Goal: Transaction & Acquisition: Book appointment/travel/reservation

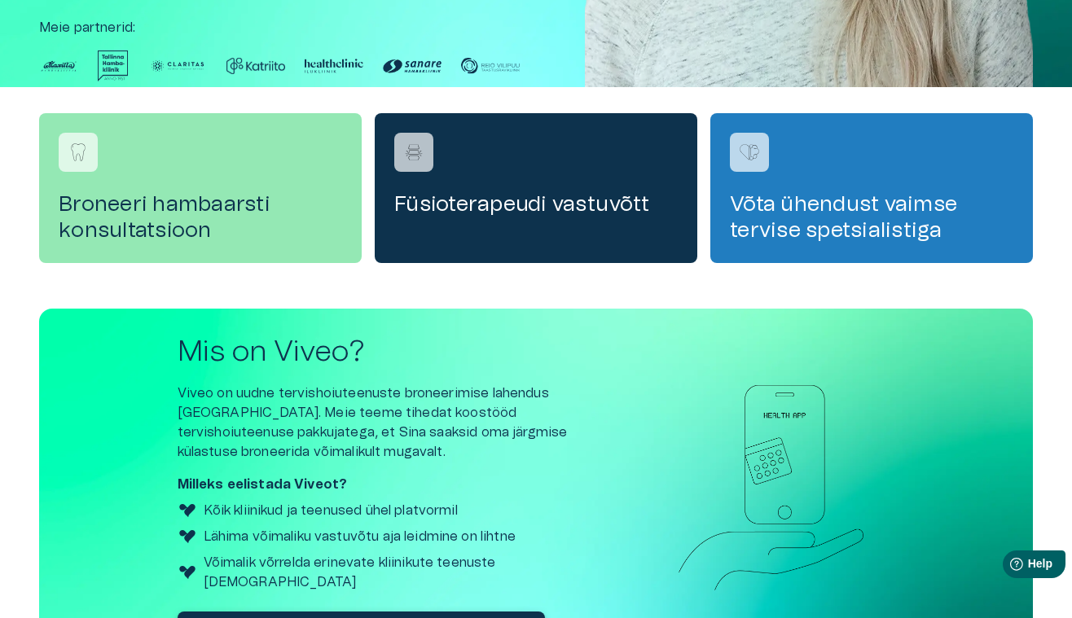
scroll to position [584, 0]
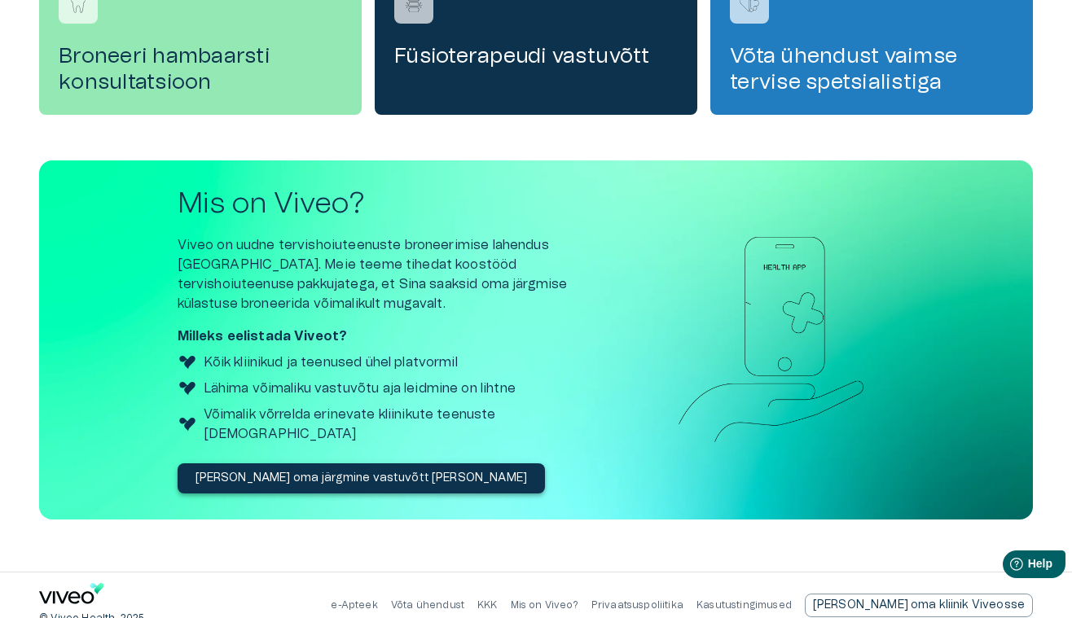
click at [81, 591] on icon "Navigate to home page" at bounding box center [66, 597] width 55 height 12
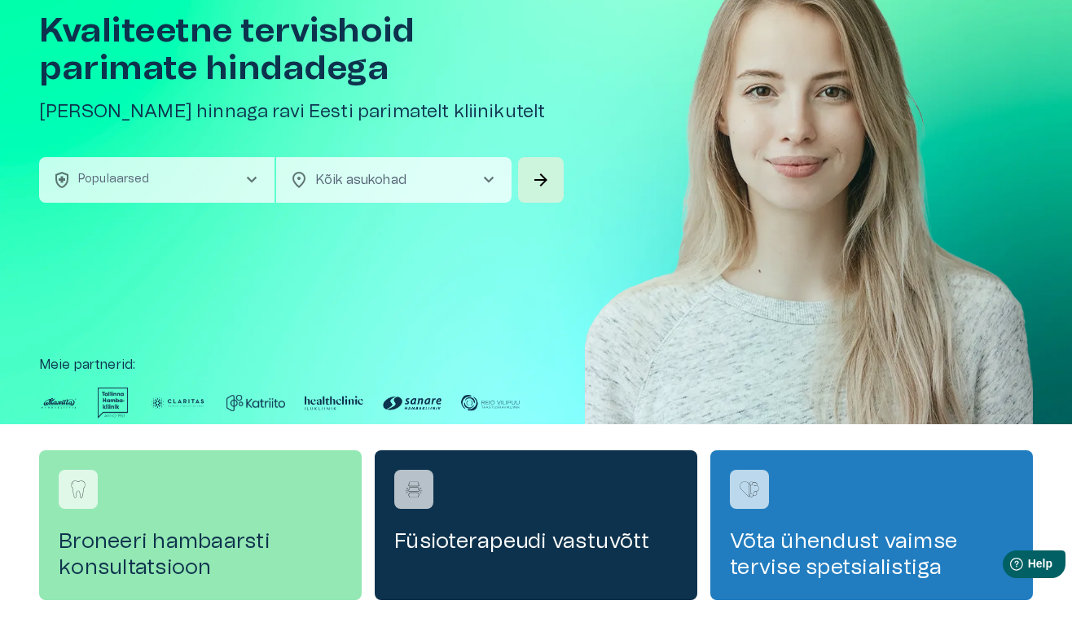
scroll to position [0, 0]
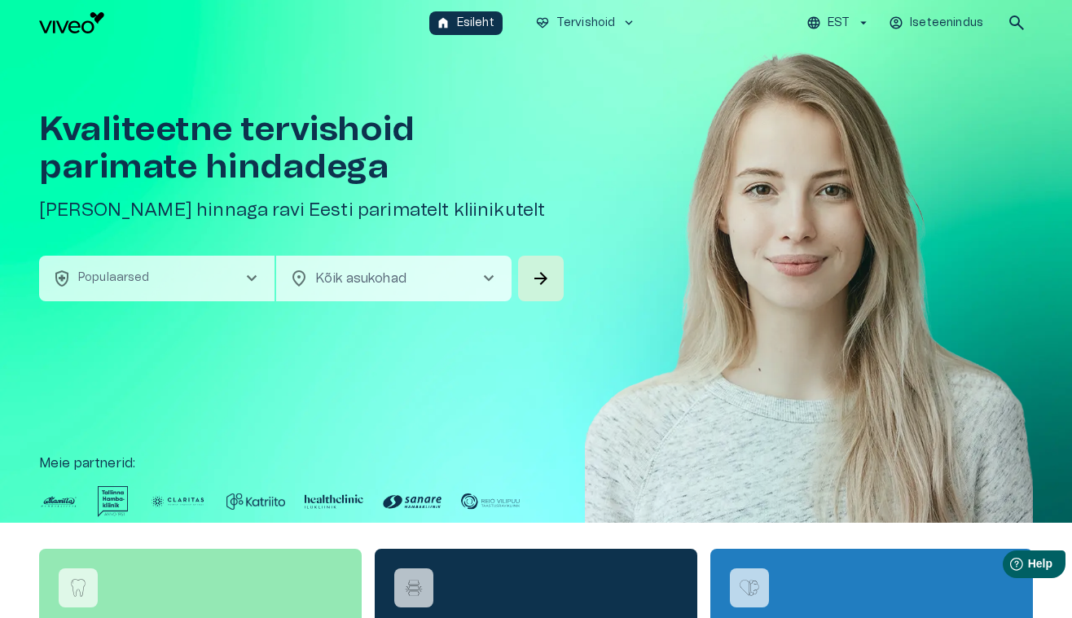
click at [230, 277] on button "health_and_safety Populaarsed chevron_right" at bounding box center [156, 279] width 235 height 46
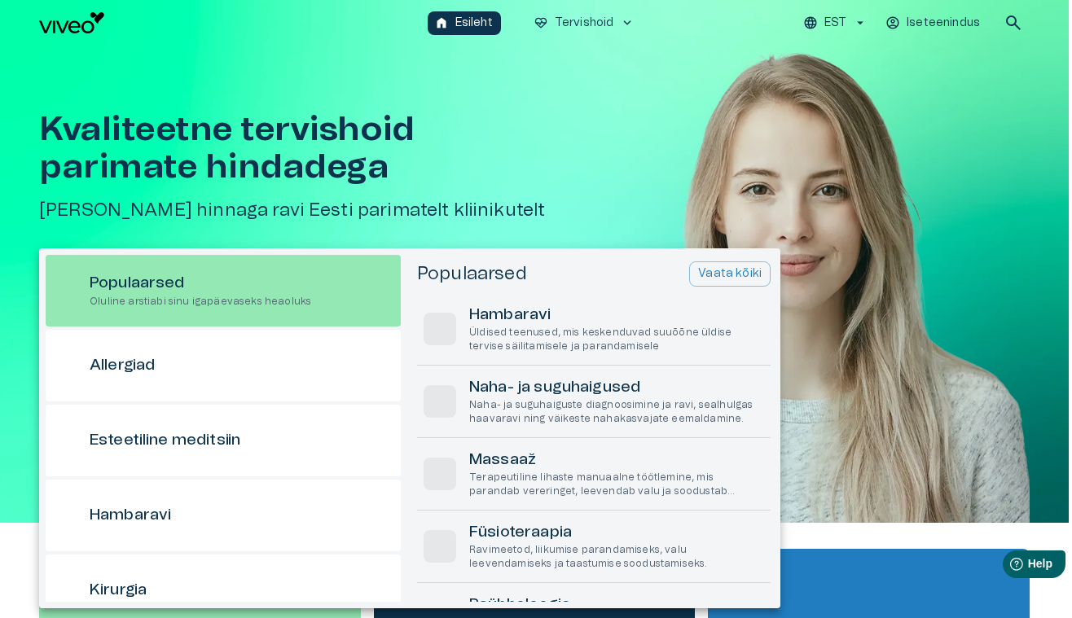
scroll to position [46, 0]
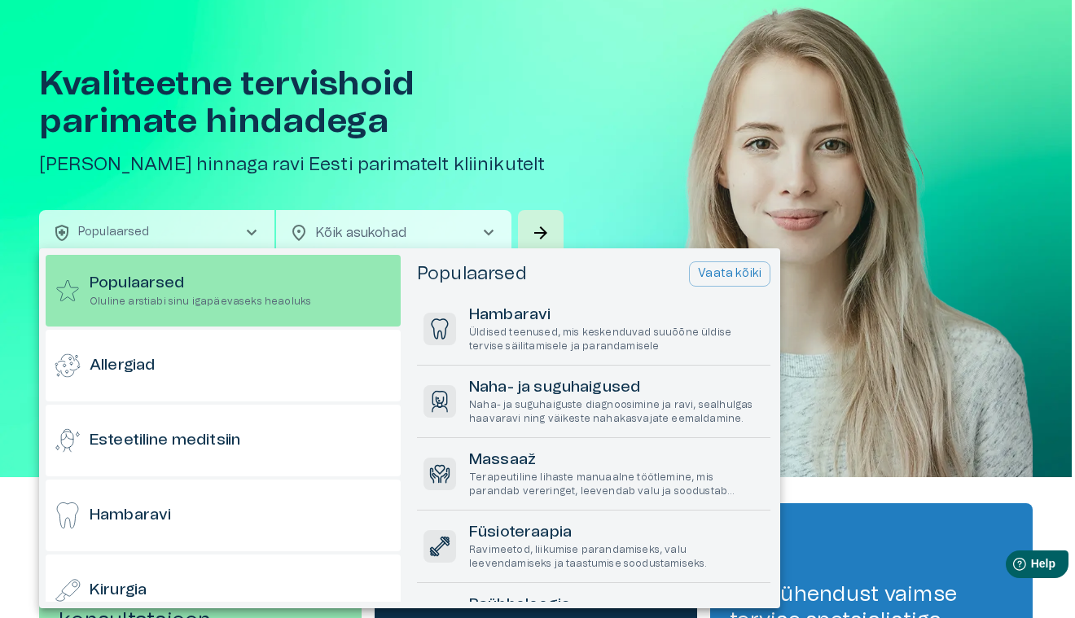
click at [646, 134] on div at bounding box center [537, 309] width 1075 height 618
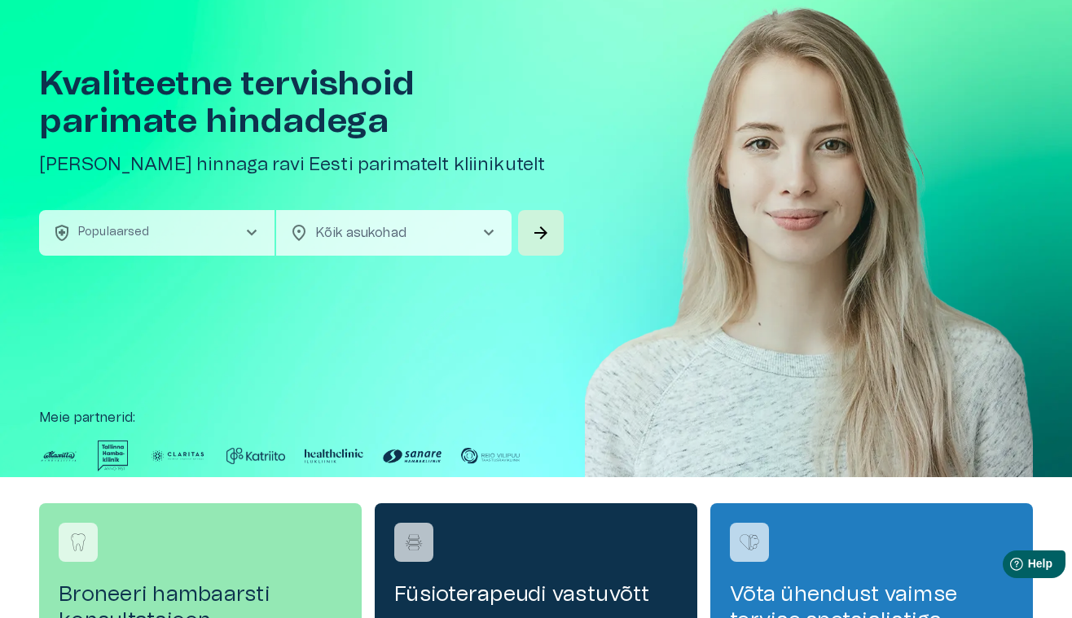
scroll to position [0, 0]
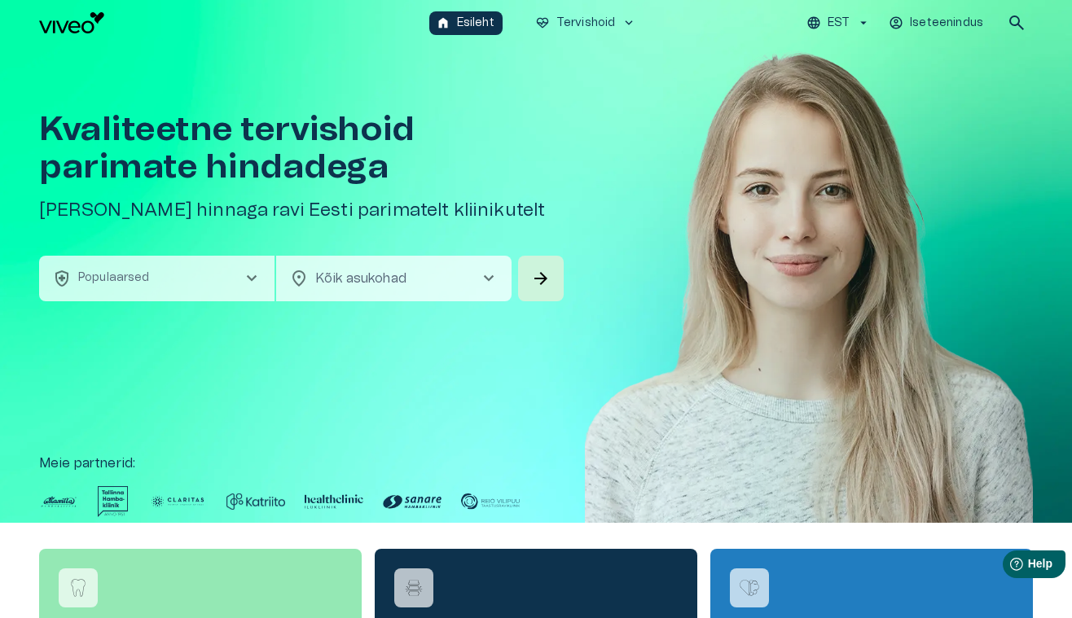
click at [854, 16] on button "EST" at bounding box center [838, 23] width 69 height 24
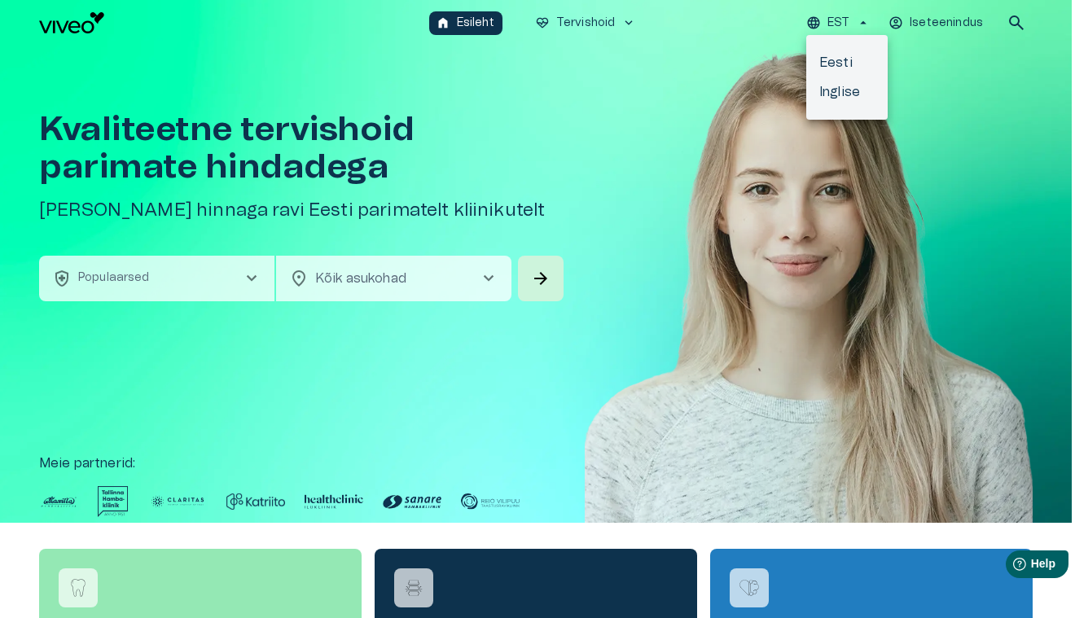
click at [622, 25] on div at bounding box center [537, 309] width 1075 height 618
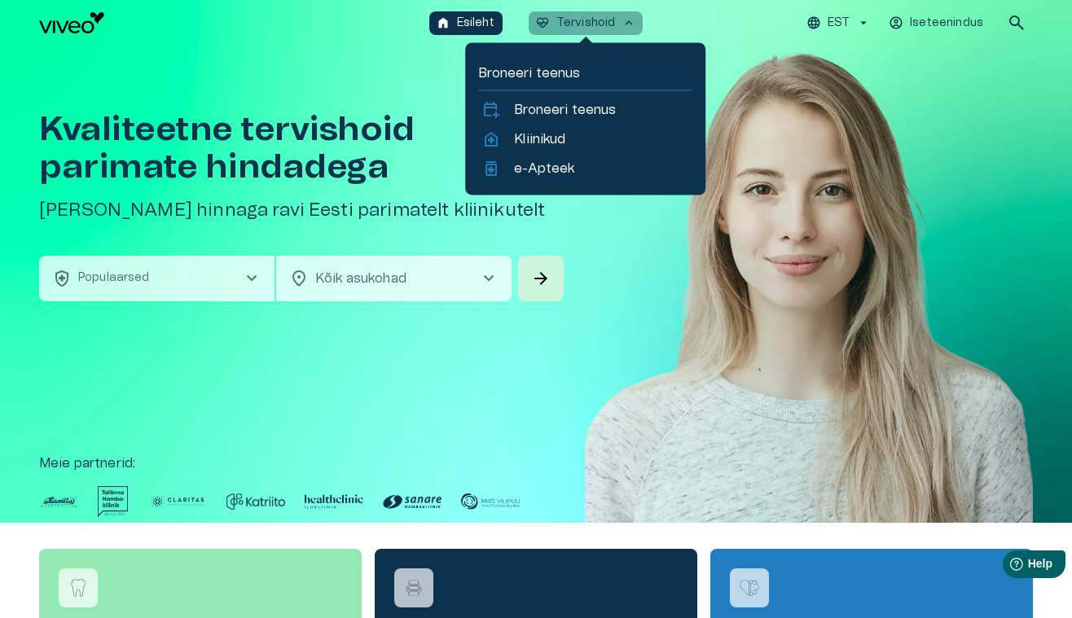
click at [623, 22] on span "keyboard_arrow_up" at bounding box center [629, 22] width 15 height 15
click at [565, 103] on p "Broneeri teenus" at bounding box center [565, 110] width 102 height 20
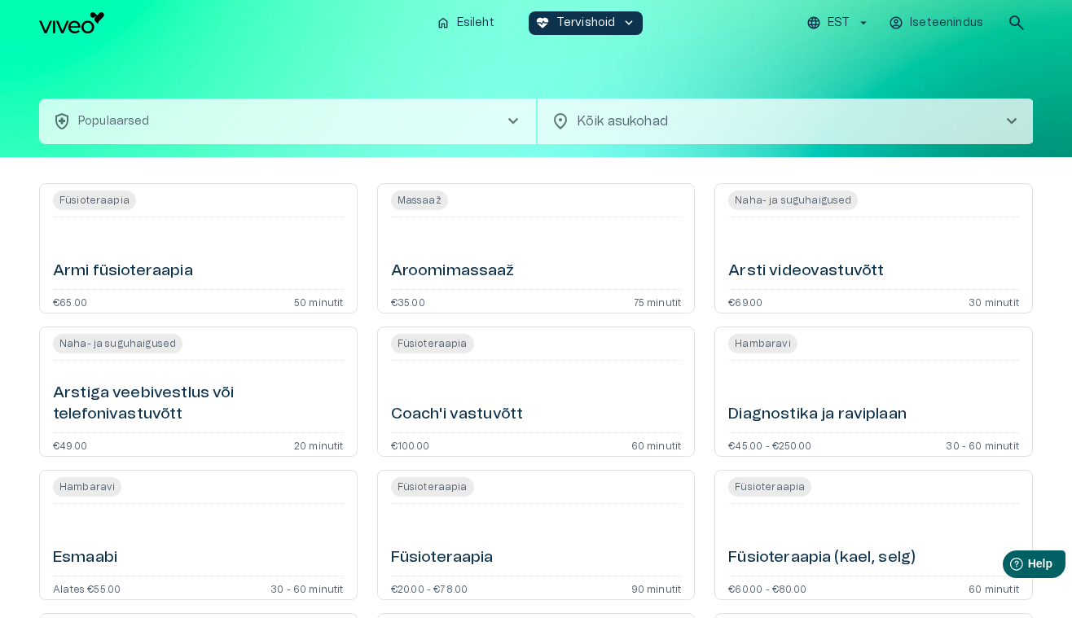
click at [545, 407] on div "Coach'i vastuvõtt" at bounding box center [536, 396] width 291 height 59
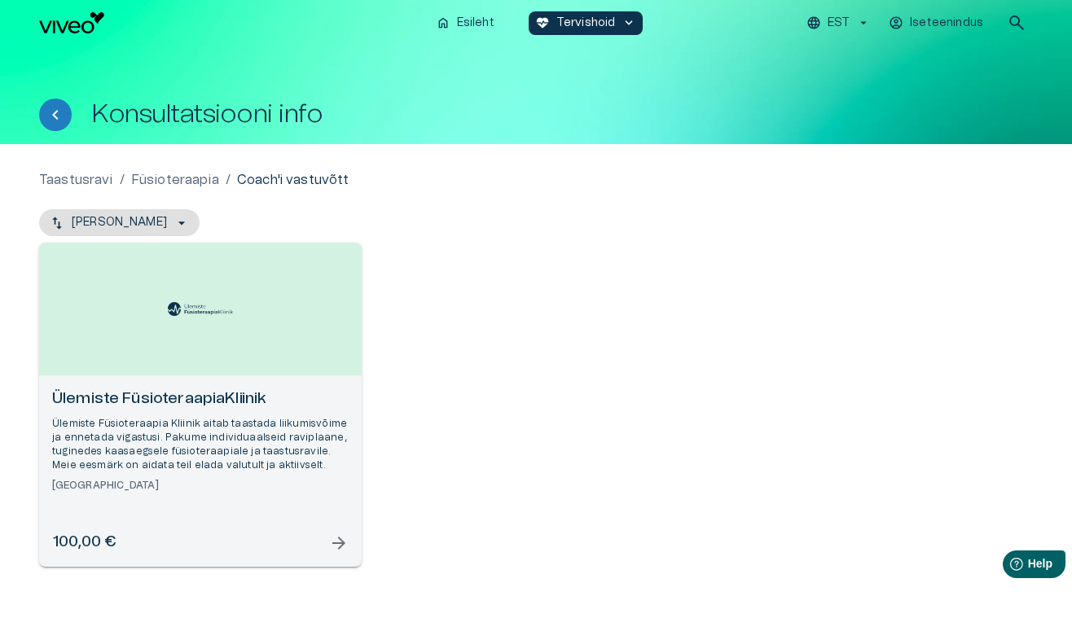
click at [341, 544] on span "arrow_forward" at bounding box center [339, 544] width 20 height 20
